Goal: Task Accomplishment & Management: Manage account settings

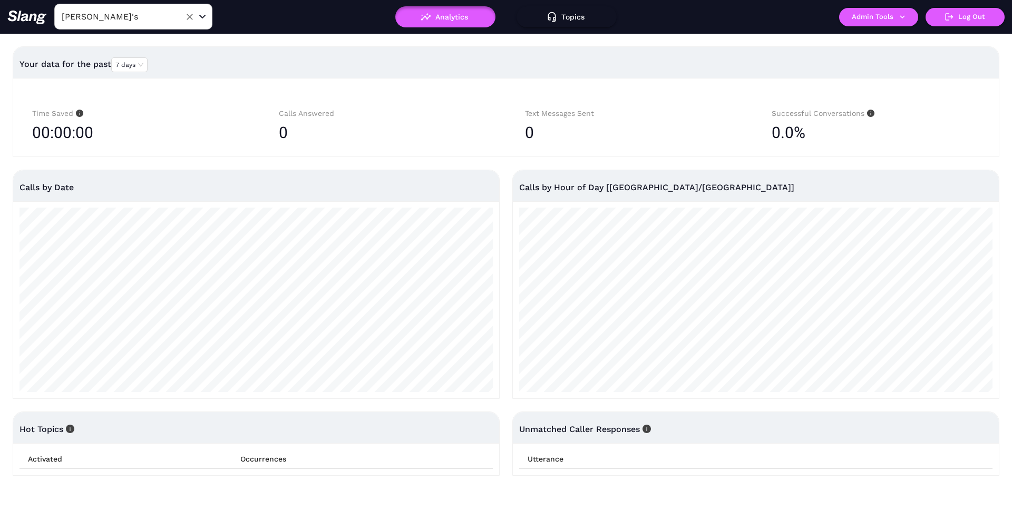
click at [139, 14] on input "[PERSON_NAME]'s" at bounding box center [117, 16] width 116 height 16
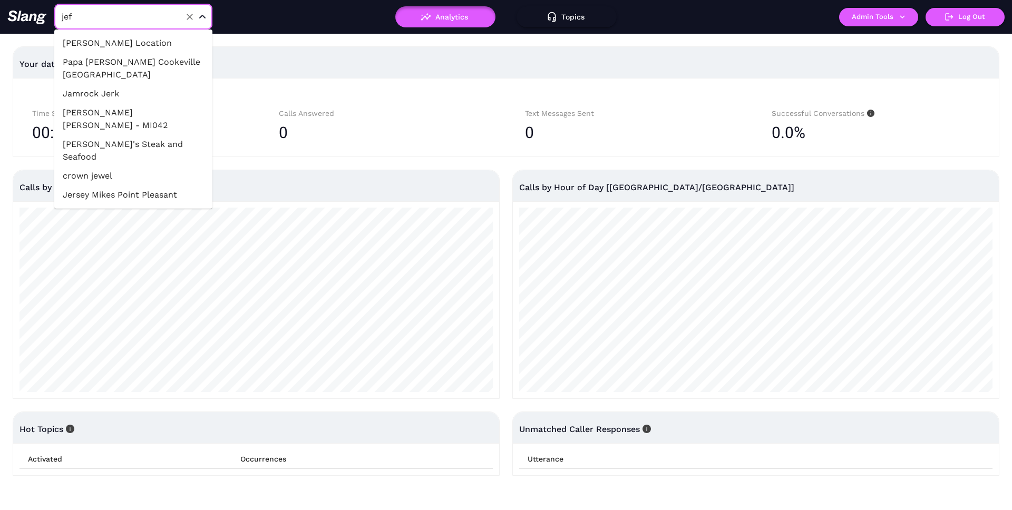
type input "[PERSON_NAME]"
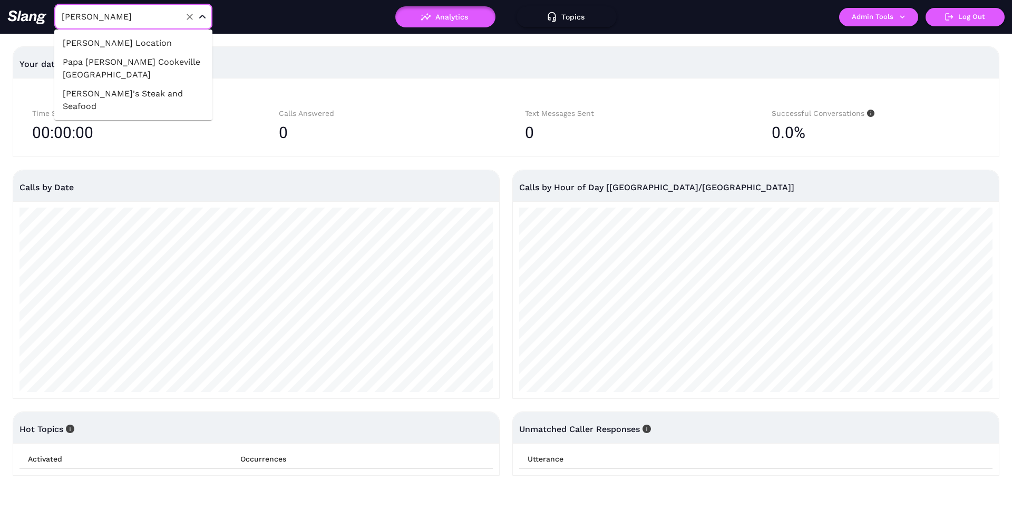
click at [134, 36] on li "[PERSON_NAME] Location" at bounding box center [133, 43] width 158 height 19
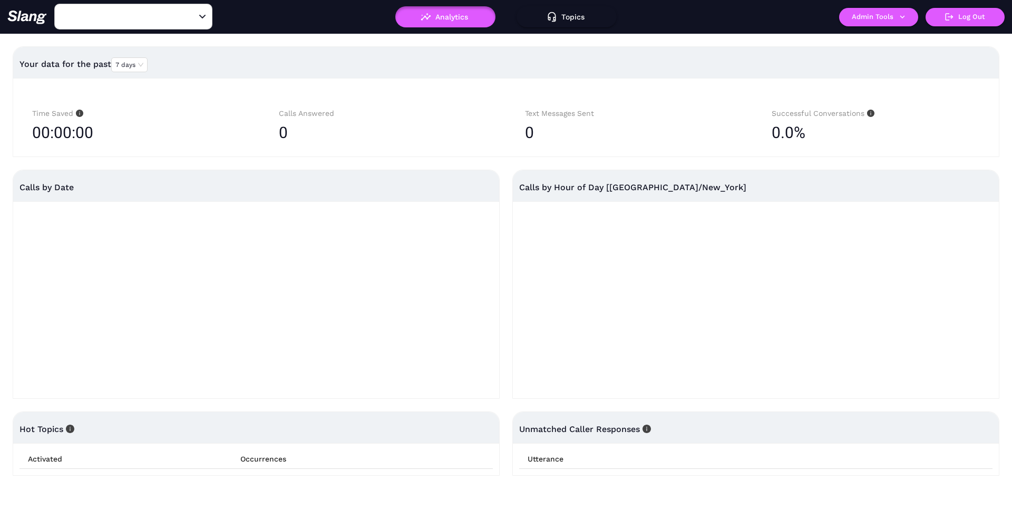
type input "[PERSON_NAME] Location"
click at [854, 17] on button "Admin Tools" at bounding box center [878, 17] width 79 height 18
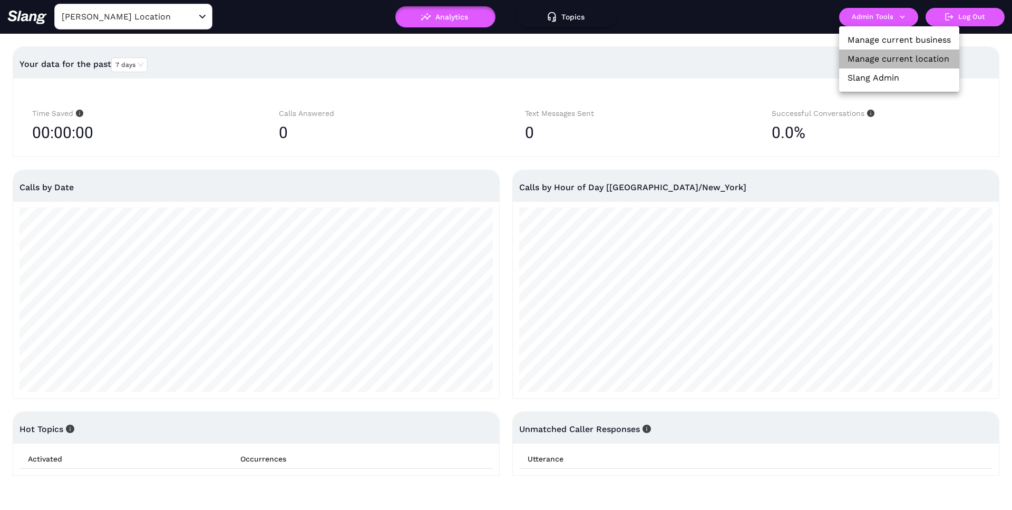
click at [864, 53] on link "Manage current location" at bounding box center [899, 59] width 102 height 13
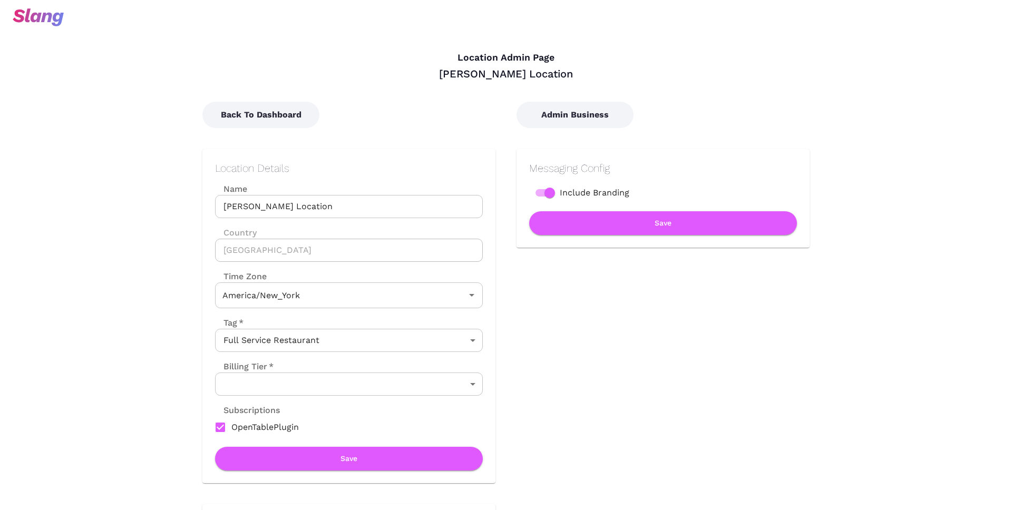
type input "Eastern Time"
click at [543, 119] on button "Admin Business" at bounding box center [575, 115] width 117 height 26
type input "Eastern Time"
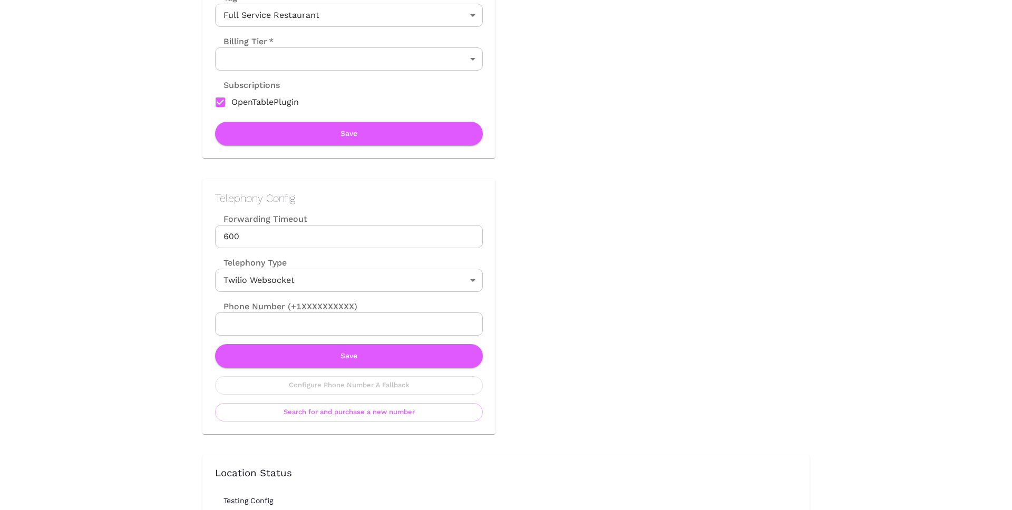
scroll to position [351, 0]
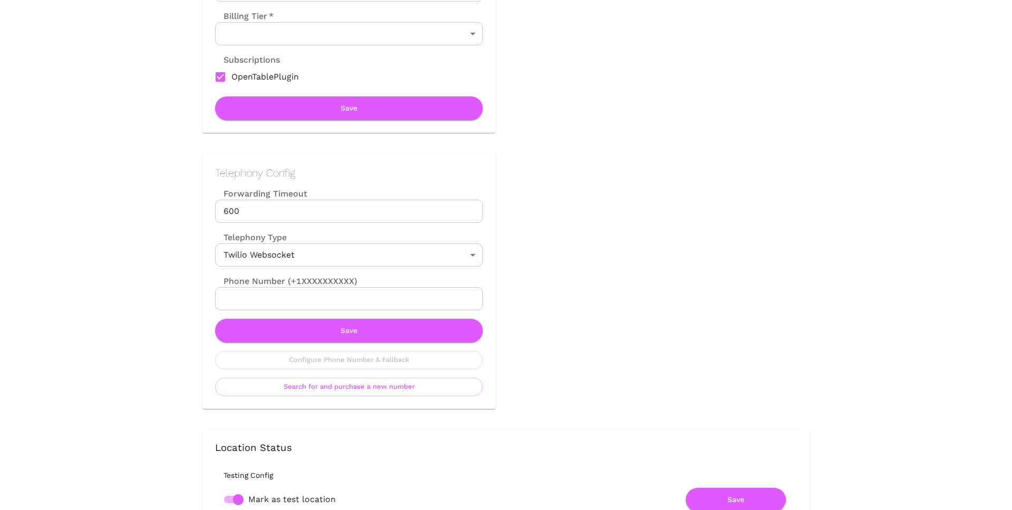
click at [261, 299] on input "Phone Number (+1XXXXXXXXXX)" at bounding box center [349, 298] width 268 height 23
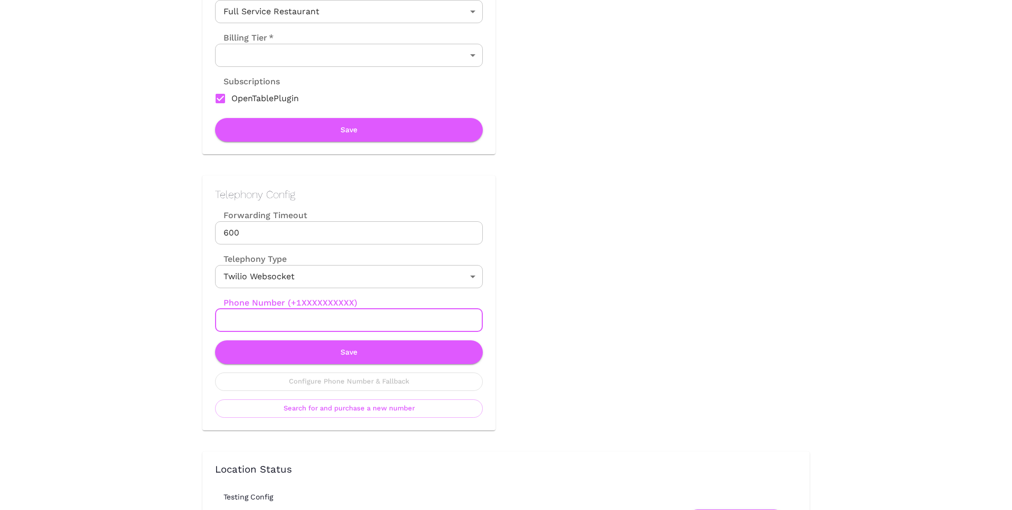
scroll to position [317, 0]
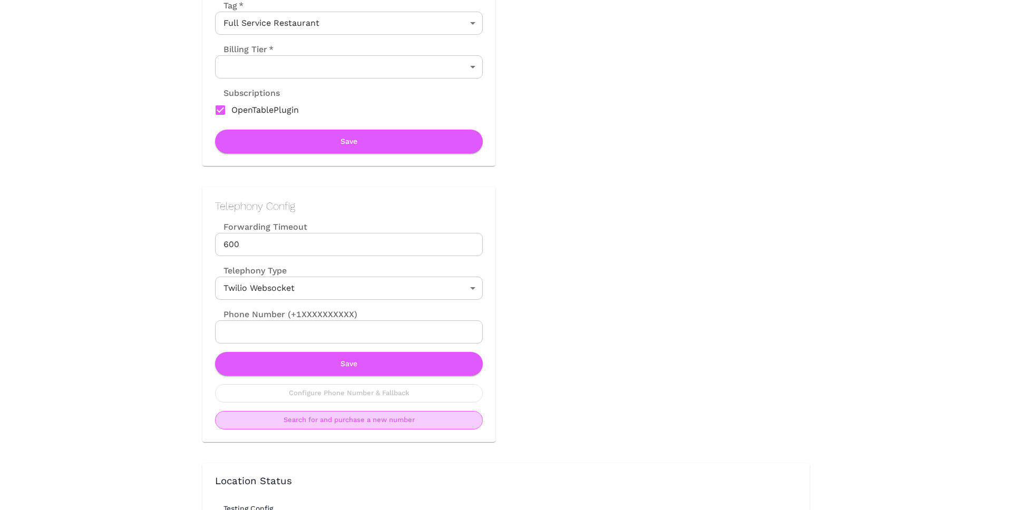
click at [352, 421] on button "Search for and purchase a new number" at bounding box center [349, 420] width 268 height 18
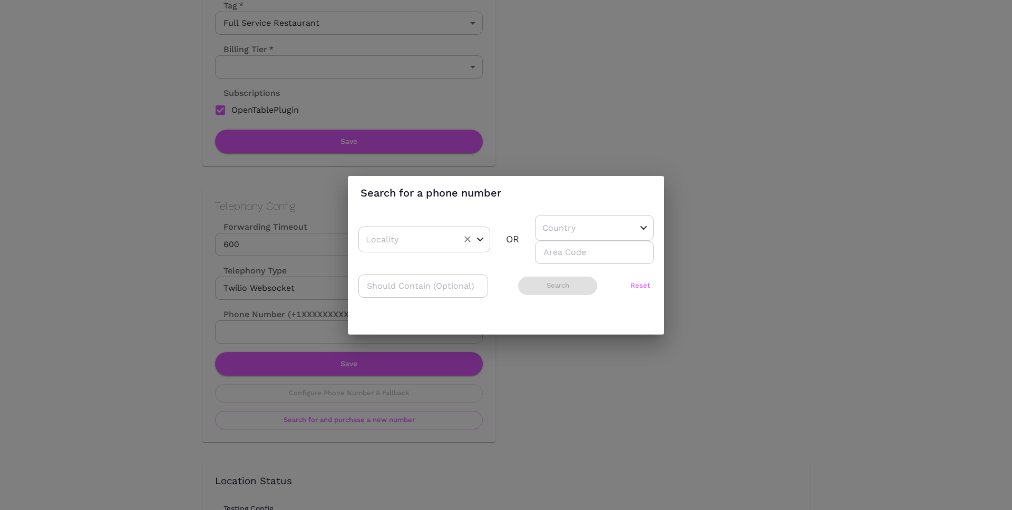
click at [451, 239] on input "text" at bounding box center [408, 239] width 90 height 16
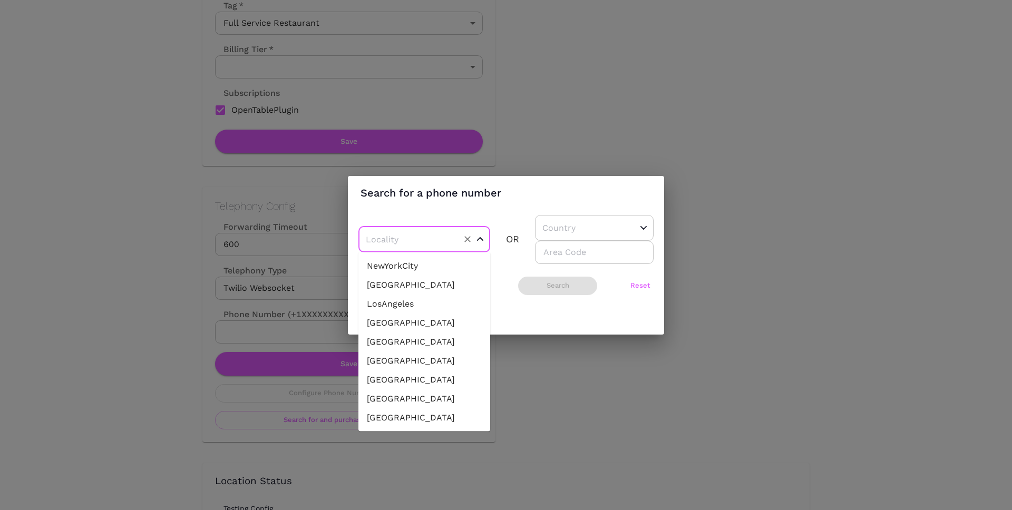
click at [410, 268] on li "NewYorkCity" at bounding box center [424, 266] width 132 height 19
type input "NewYorkCity"
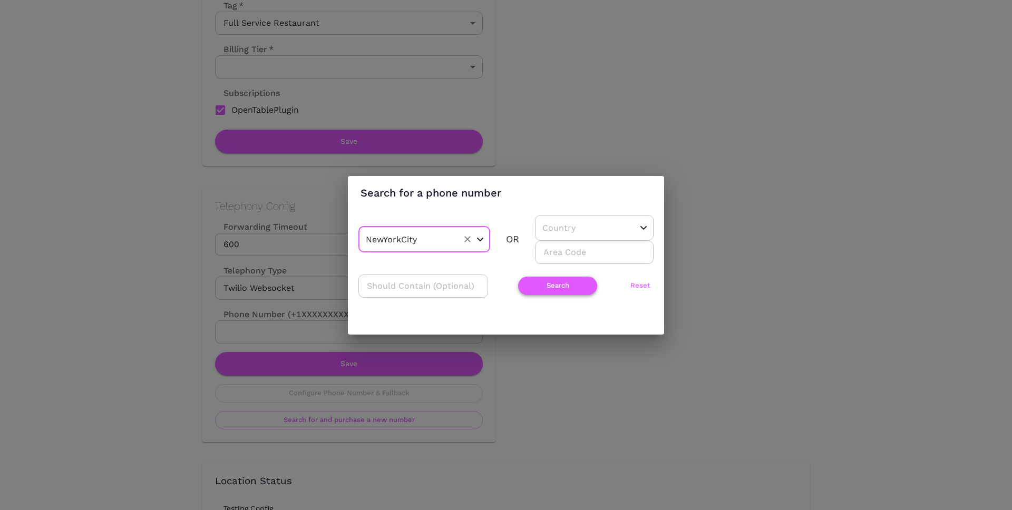
click at [540, 283] on button "Search" at bounding box center [557, 286] width 79 height 18
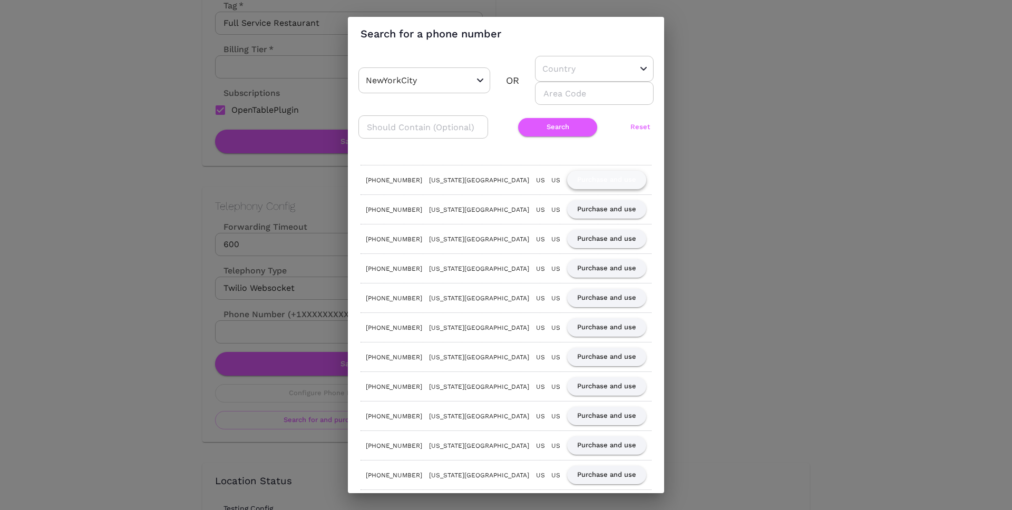
click at [598, 178] on button "Purchase and use" at bounding box center [606, 180] width 79 height 18
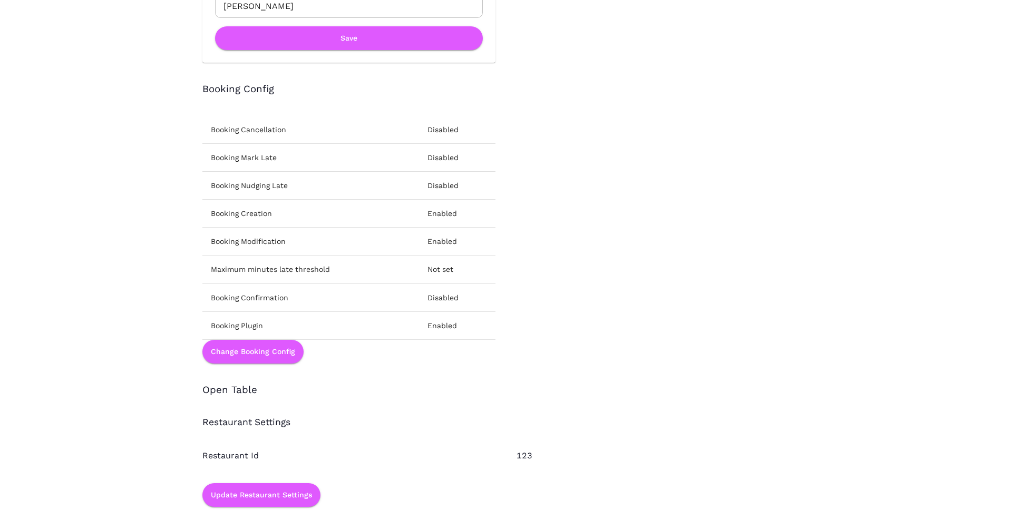
scroll to position [1466, 0]
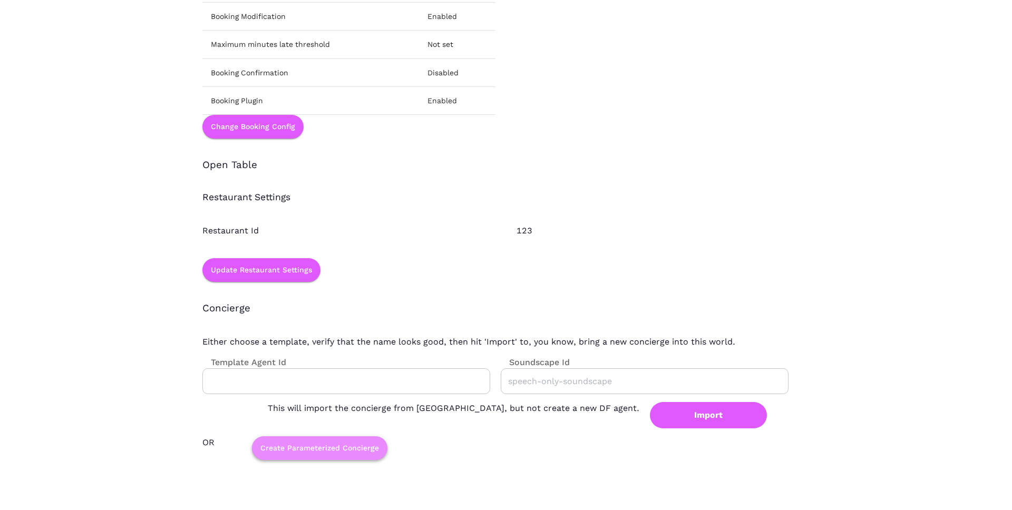
click at [322, 448] on button "Create Parameterized Concierge" at bounding box center [319, 448] width 135 height 24
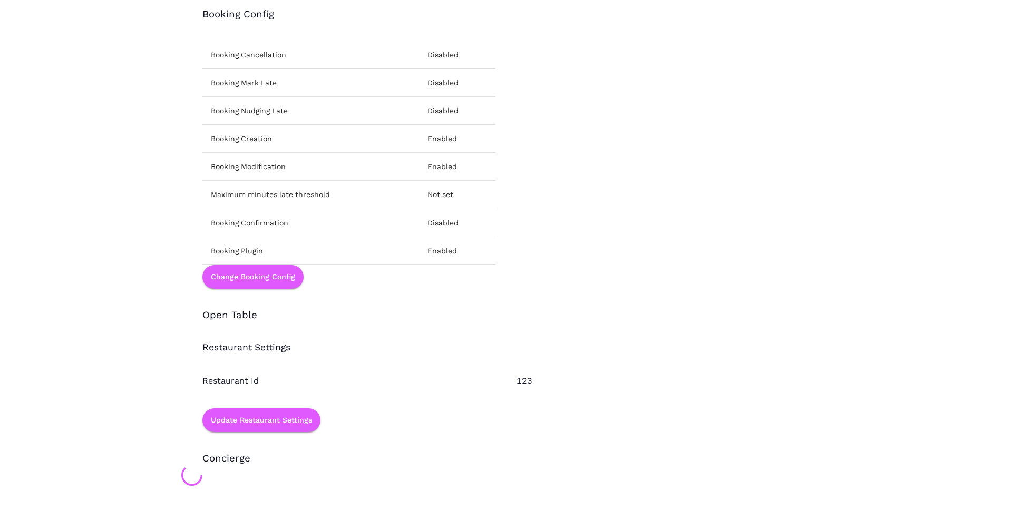
scroll to position [0, 0]
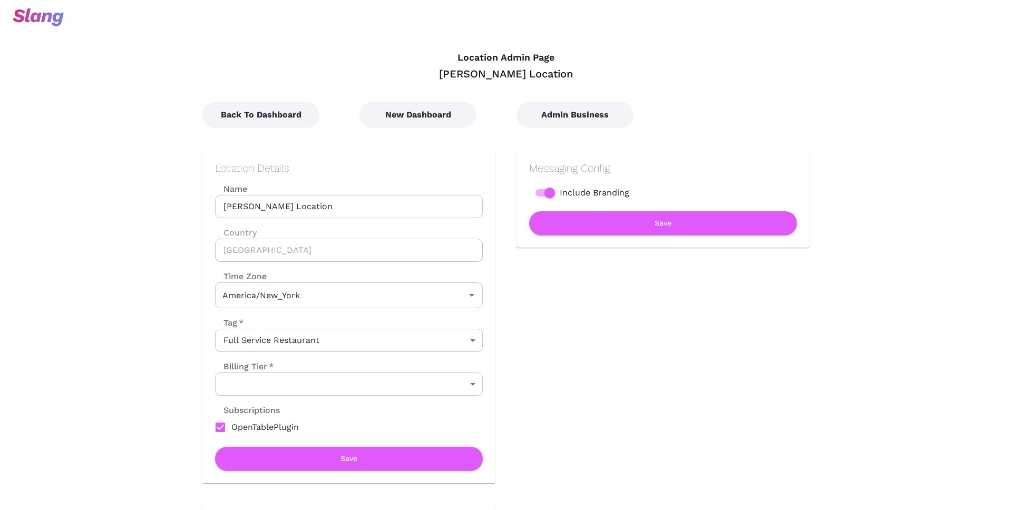
type input "Eastern Time"
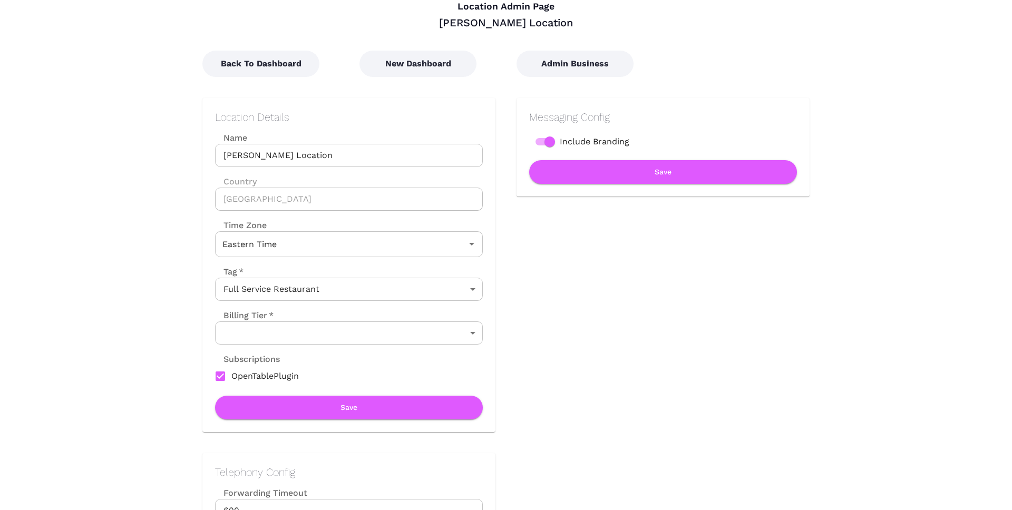
scroll to position [69, 0]
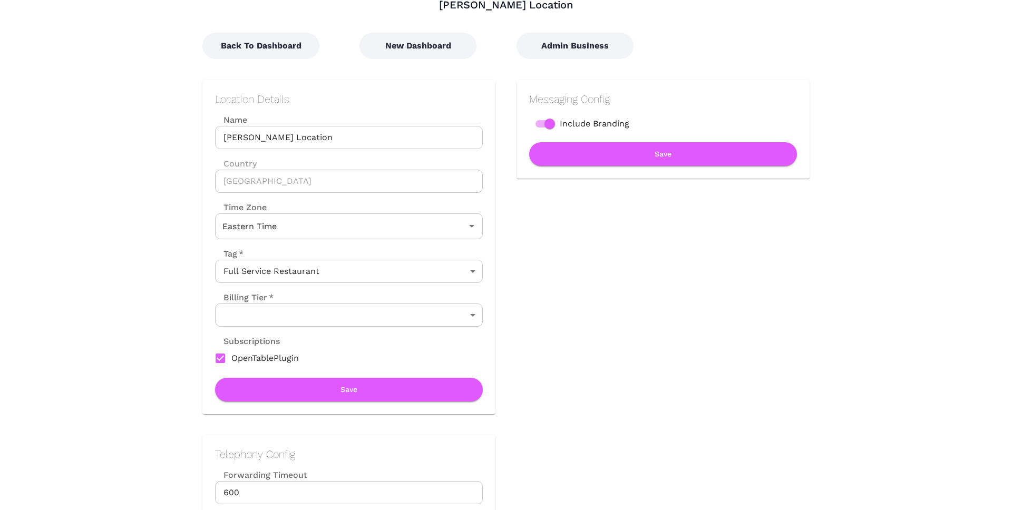
click at [303, 311] on body "Location Admin Page [PERSON_NAME] Test Location Back To Dashboard New Dashboard…" at bounding box center [506, 186] width 1012 height 510
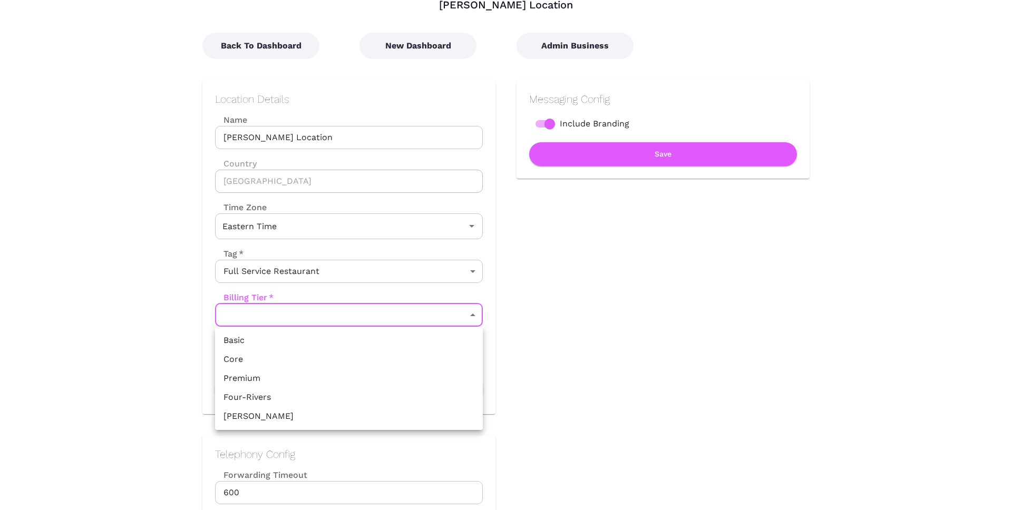
click at [256, 378] on li "Premium" at bounding box center [349, 378] width 268 height 19
type input "Premium"
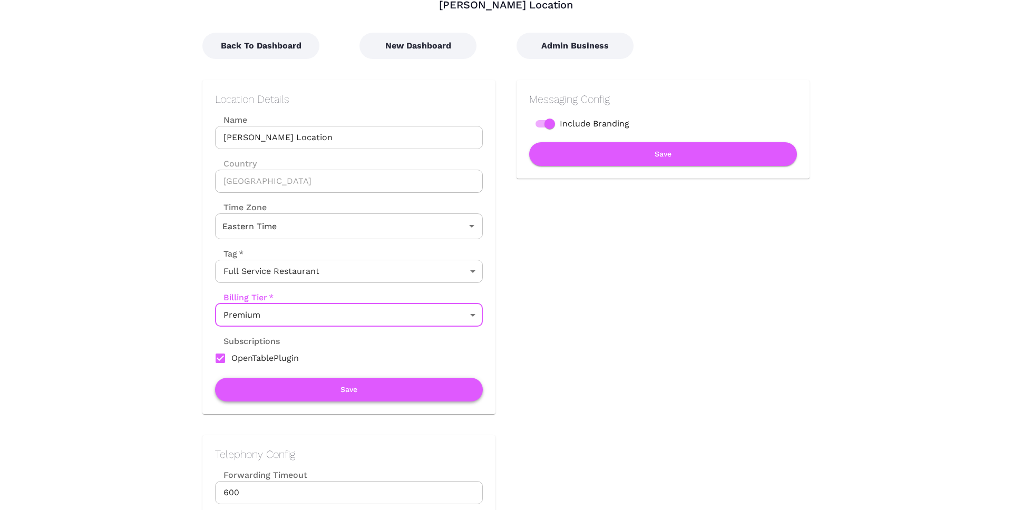
click at [297, 382] on button "Save" at bounding box center [349, 390] width 268 height 24
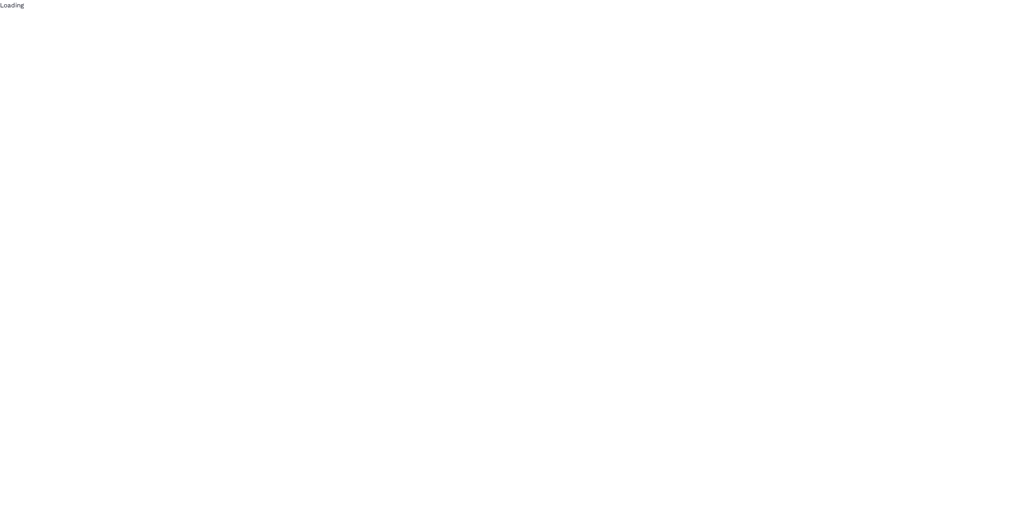
scroll to position [0, 0]
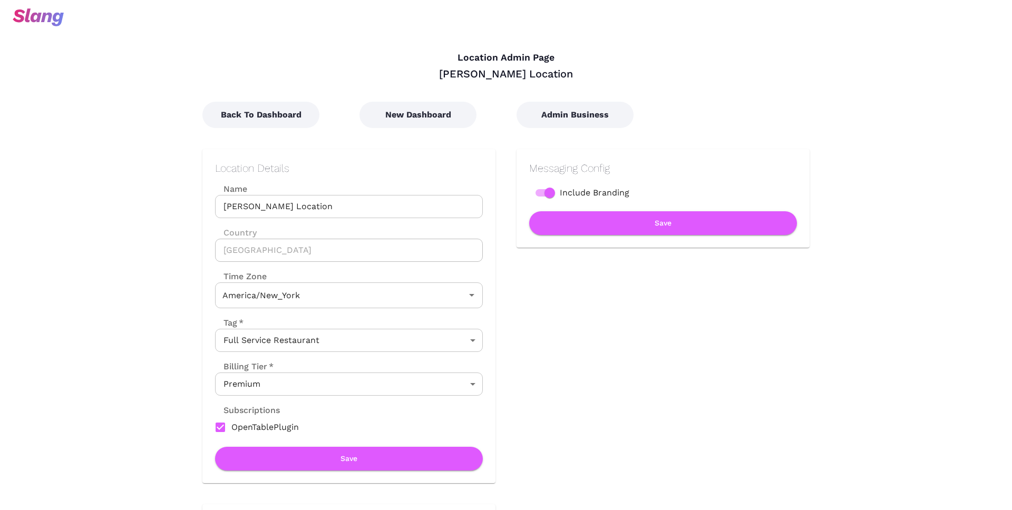
type input "Eastern Time"
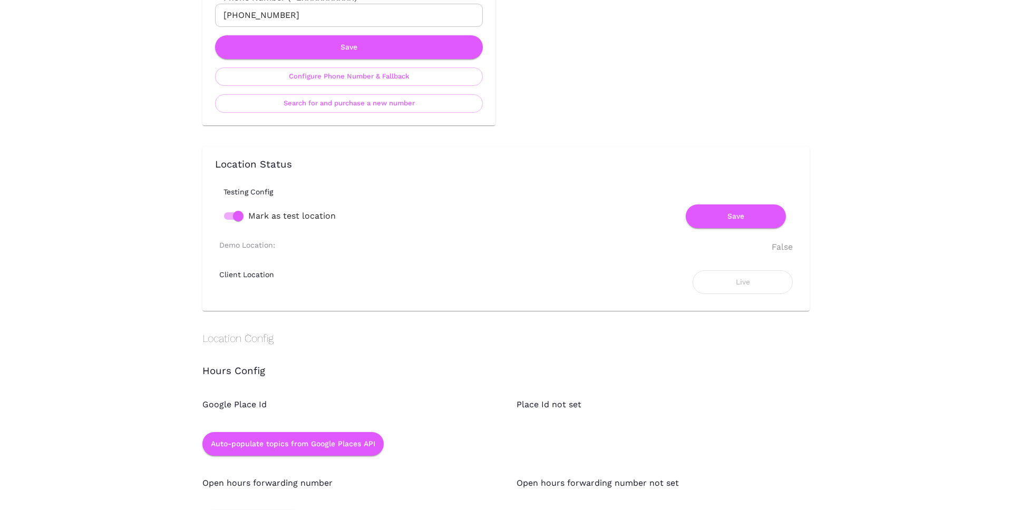
scroll to position [542, 0]
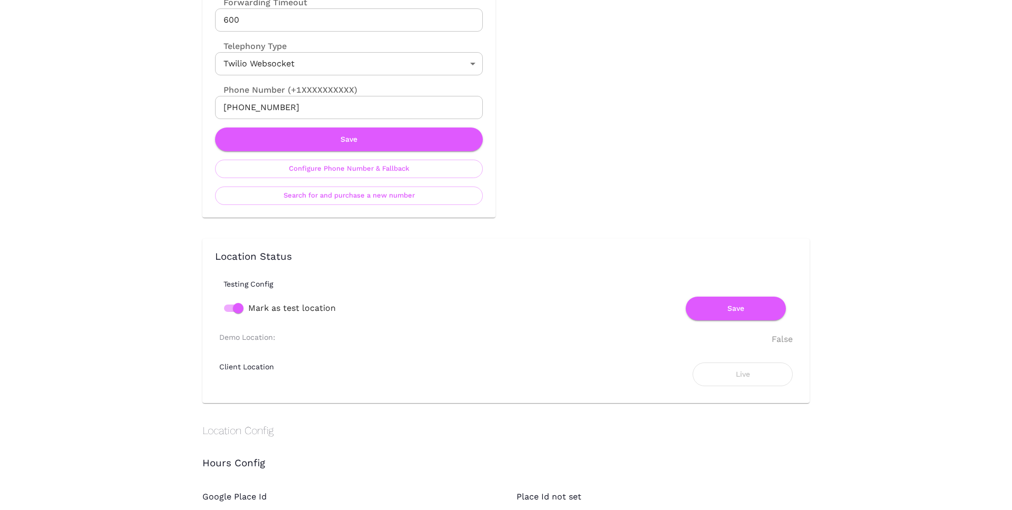
click at [288, 107] on input "[PHONE_NUMBER]" at bounding box center [349, 107] width 268 height 23
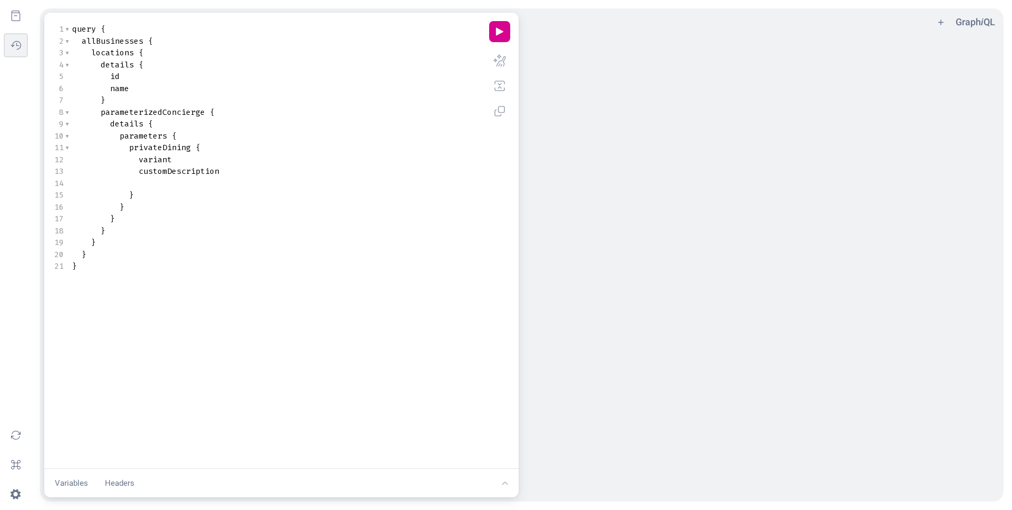
click at [22, 48] on button "history icon" at bounding box center [15, 45] width 23 height 23
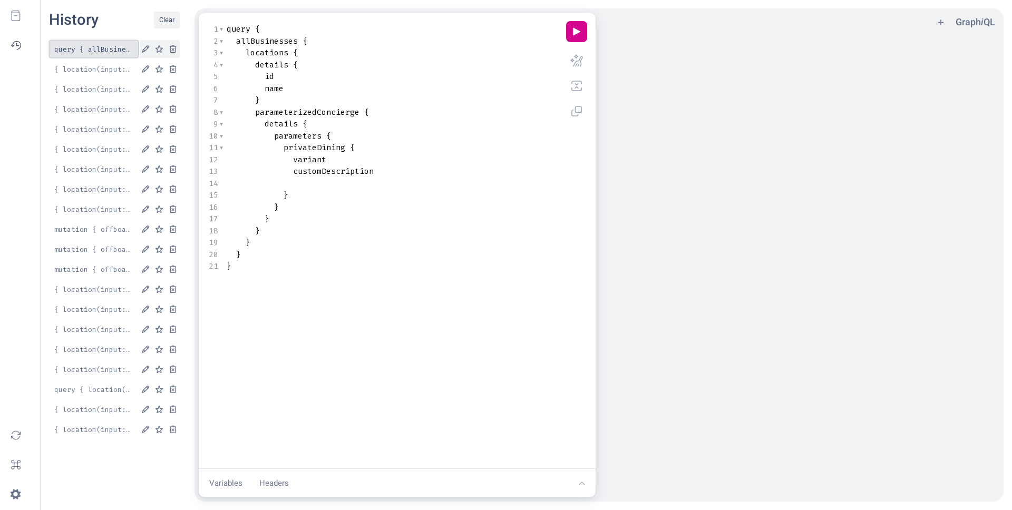
click at [122, 45] on button "query { allBusinesses { locations { details { id name } parameterizedConcierge …" at bounding box center [94, 49] width 90 height 18
click at [391, 174] on span "Query Editor" at bounding box center [402, 171] width 57 height 11
click at [374, 168] on span "Query Editor" at bounding box center [402, 171] width 57 height 11
click at [311, 91] on pre "name" at bounding box center [392, 89] width 334 height 12
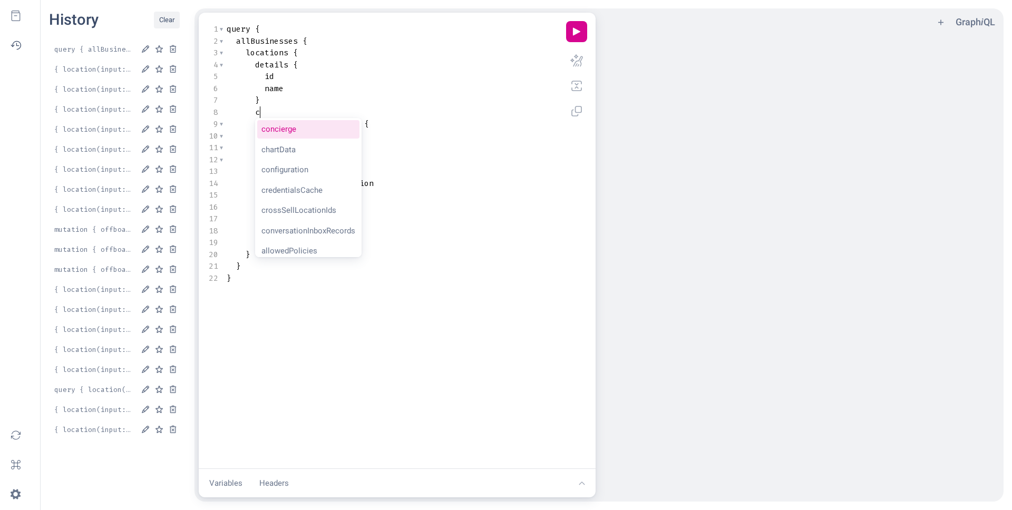
type textarea "co"
type textarea "cre"
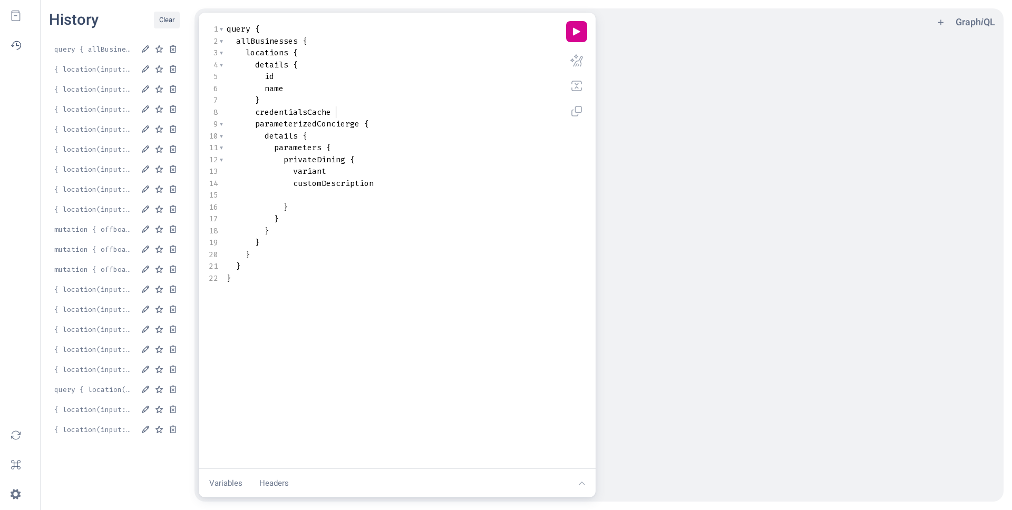
scroll to position [0, 5]
type textarea "tr"
type textarea "a"
type textarea "ex"
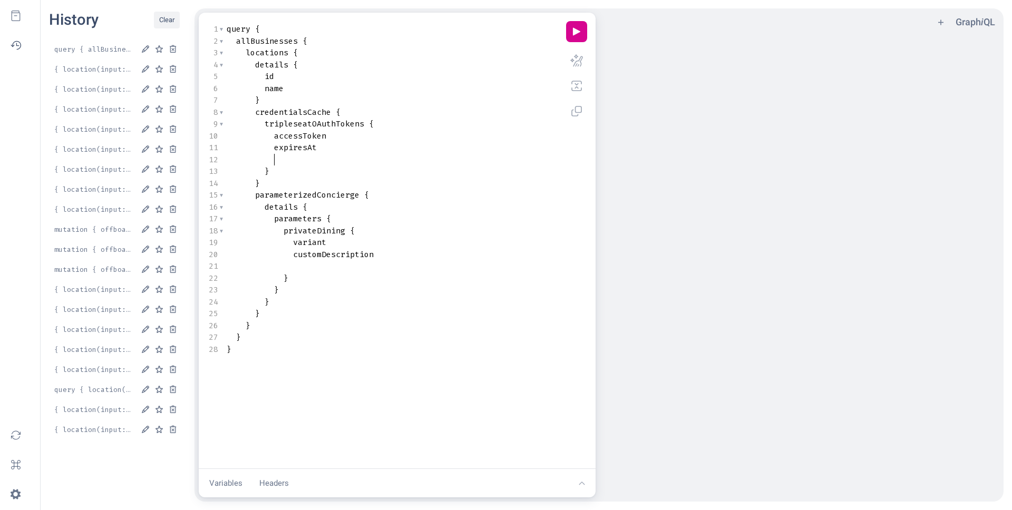
type textarea "a"
type textarea "r"
click at [568, 33] on button "play icon" at bounding box center [576, 31] width 21 height 21
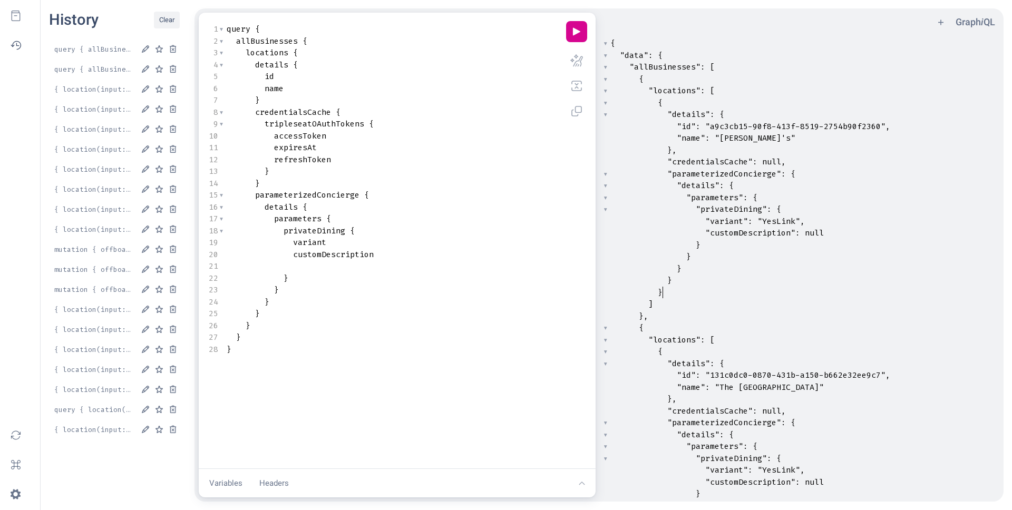
click at [814, 296] on pre "}" at bounding box center [803, 293] width 391 height 12
type textarea "{ "data": { "allBusinesses": [ { "locations": [ { "details": { "id": "a9c3cb15-…"
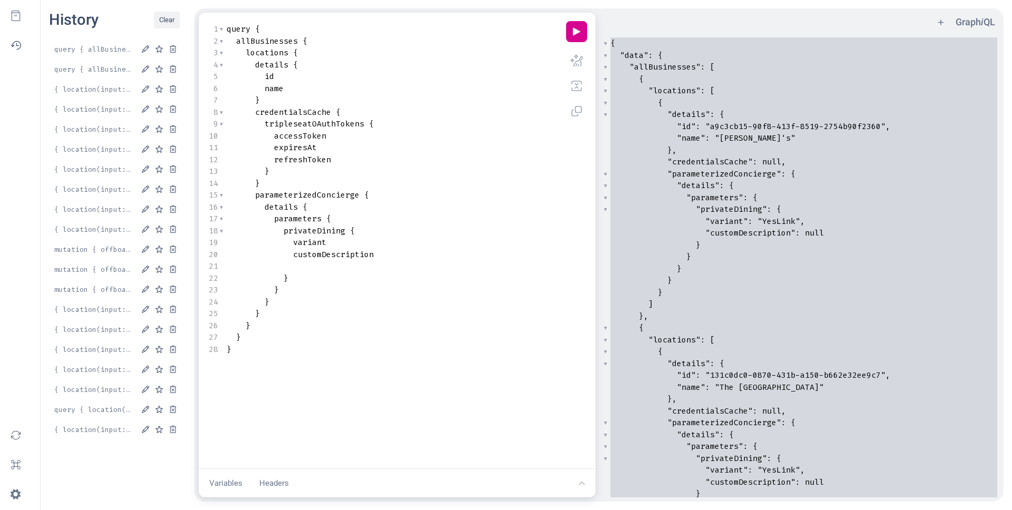
scroll to position [0, 0]
